Goal: Find specific page/section: Find specific page/section

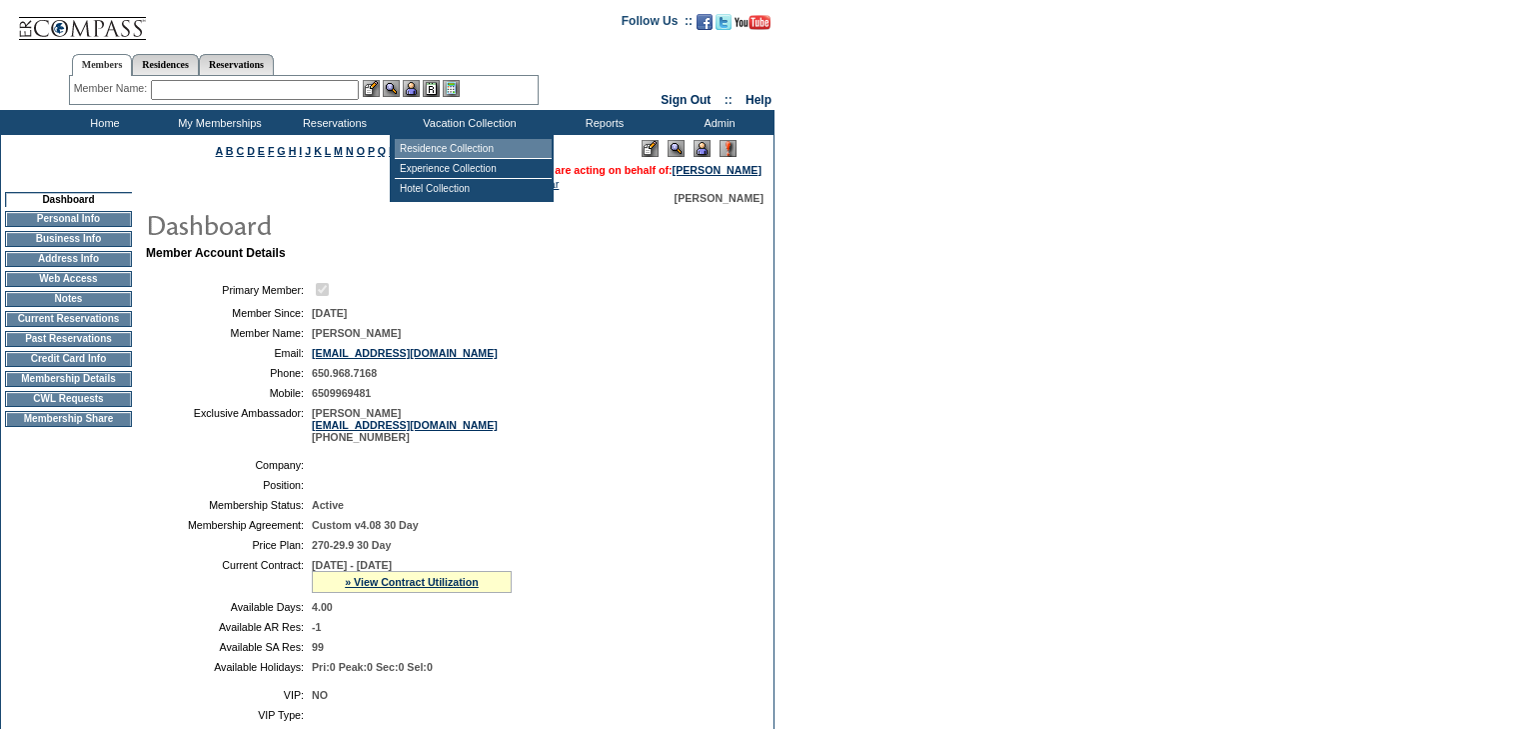
click at [468, 154] on td "Residence Collection" at bounding box center [473, 149] width 157 height 20
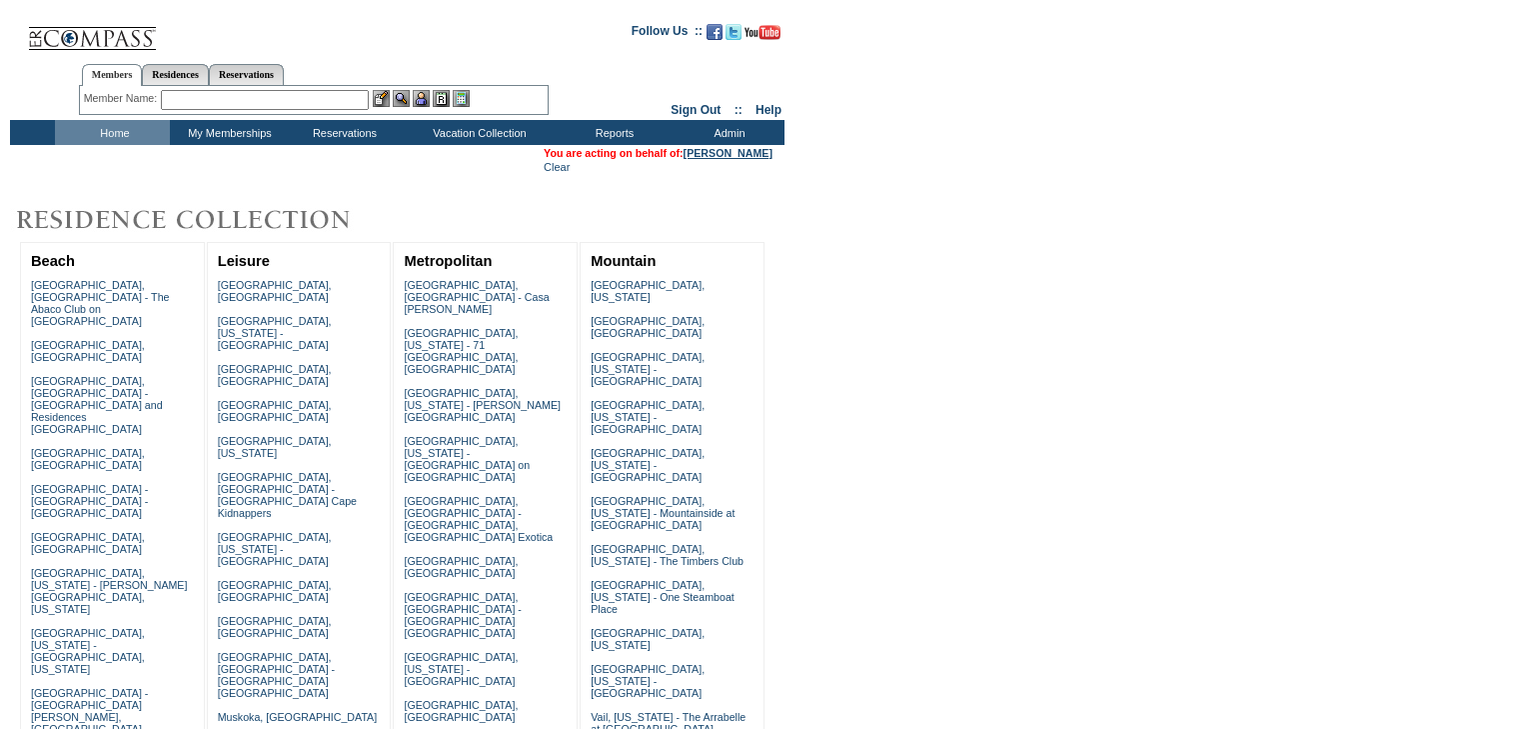
click at [758, 152] on link "[PERSON_NAME]" at bounding box center [728, 153] width 89 height 12
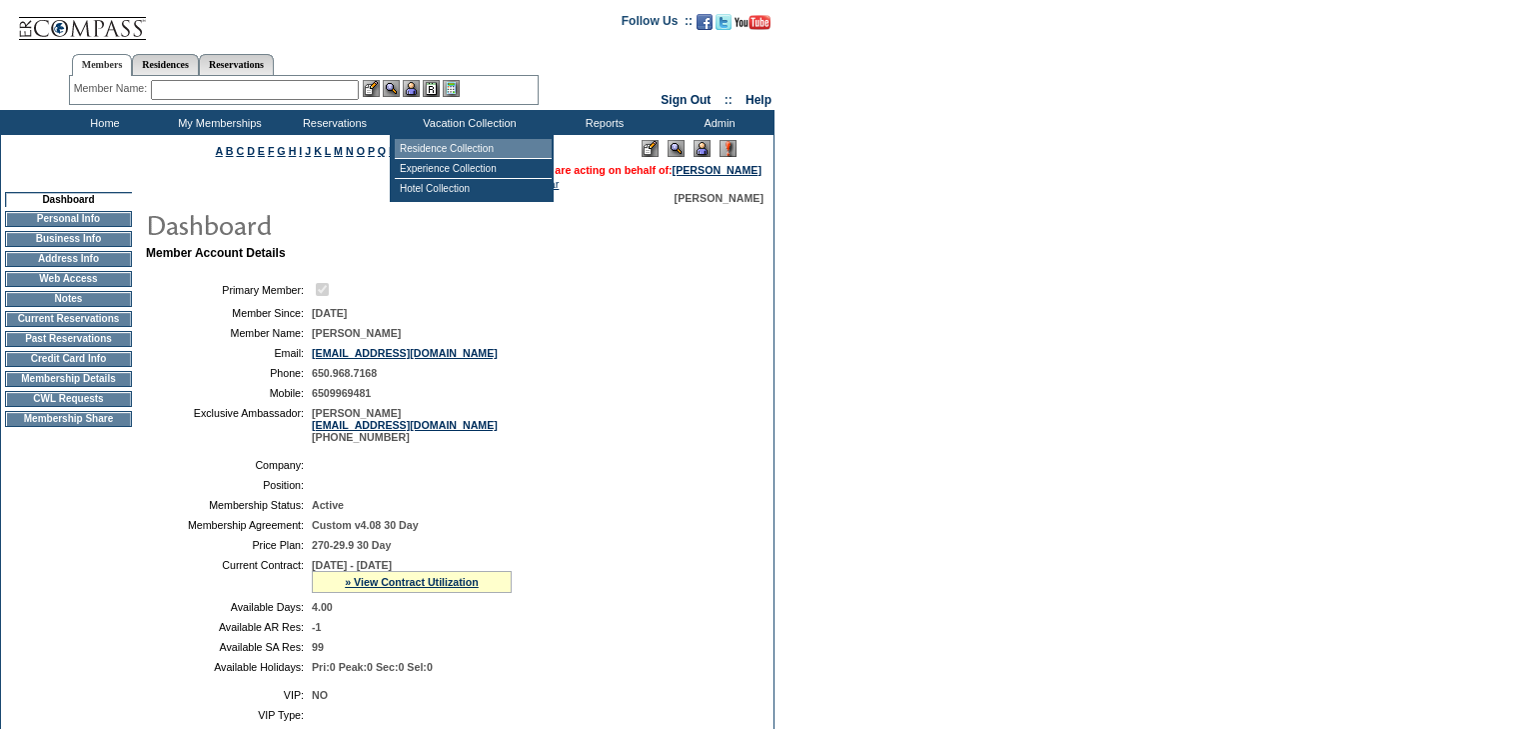
click at [466, 140] on td "Residence Collection" at bounding box center [473, 149] width 157 height 20
